Goal: Complete application form

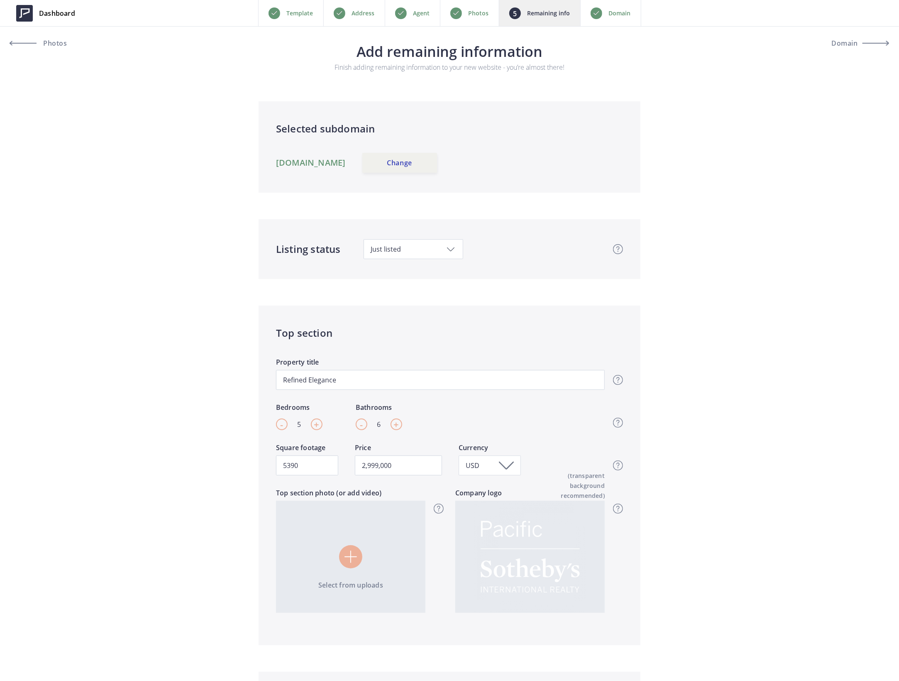
click at [477, 12] on p "Photos" at bounding box center [479, 13] width 20 height 10
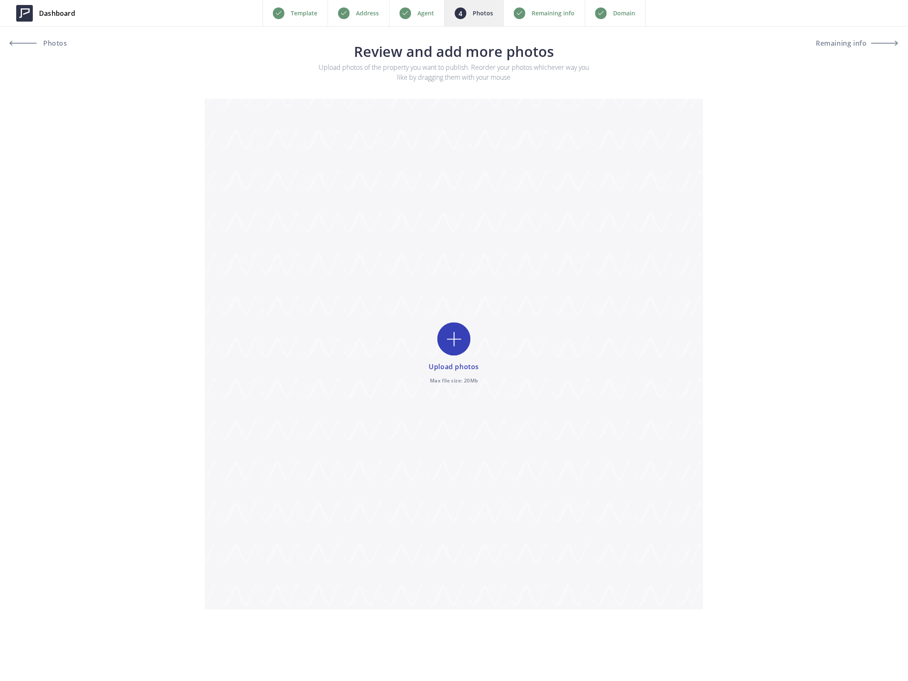
click at [421, 10] on p "Agent" at bounding box center [426, 13] width 17 height 10
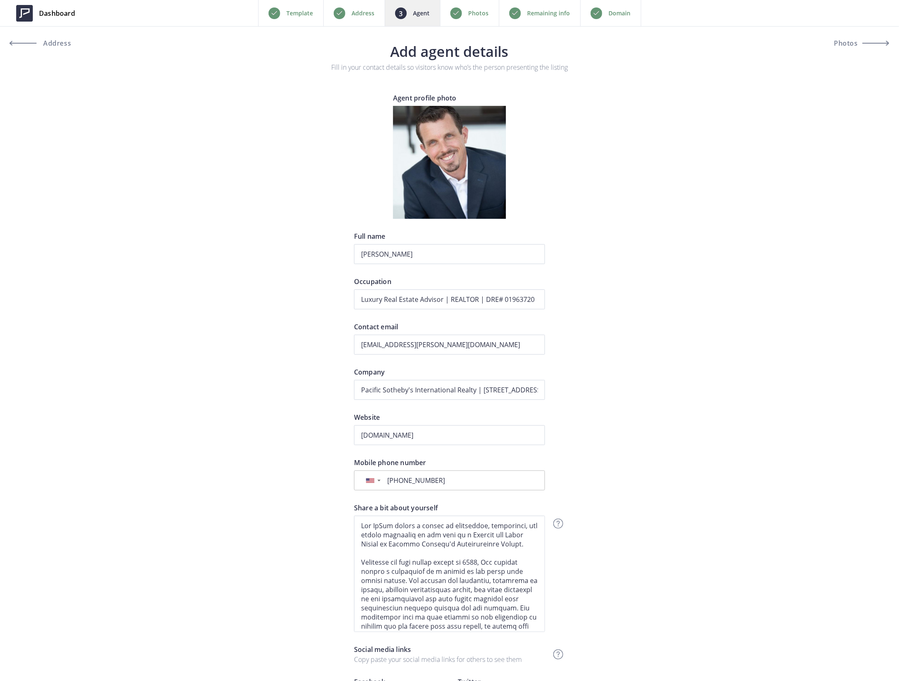
click at [483, 14] on p "Photos" at bounding box center [479, 13] width 20 height 10
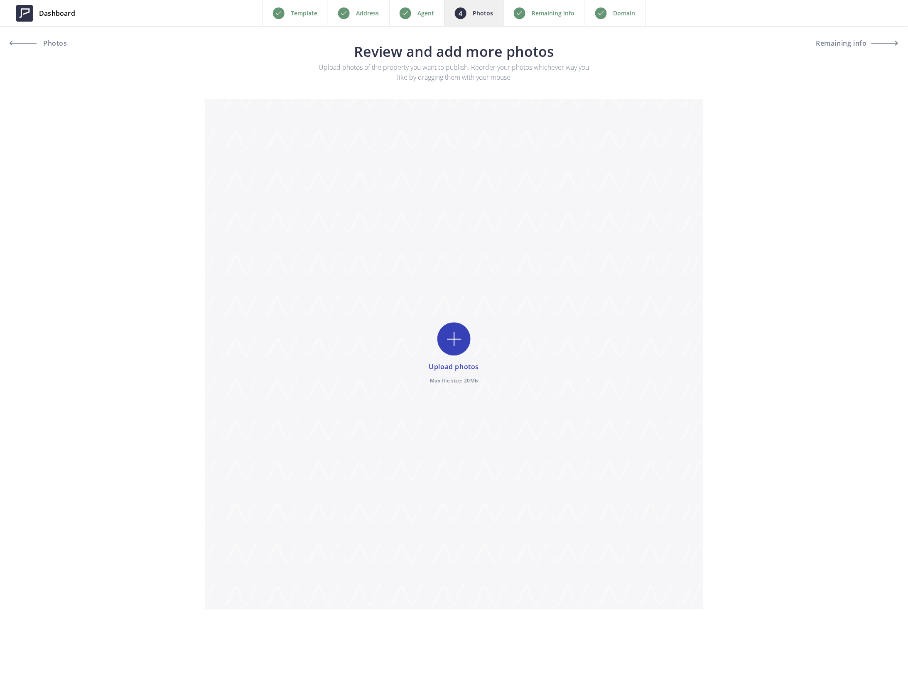
click at [550, 13] on p "Remaining info" at bounding box center [553, 13] width 43 height 10
